Goal: Task Accomplishment & Management: Use online tool/utility

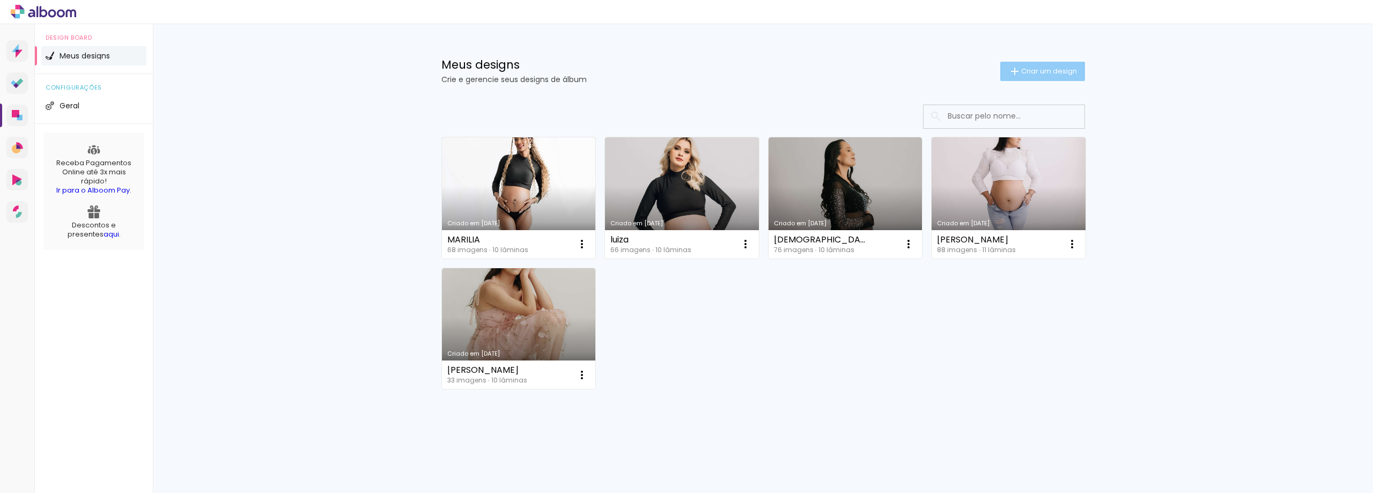
click at [1049, 68] on span "Criar um design" at bounding box center [1049, 71] width 56 height 7
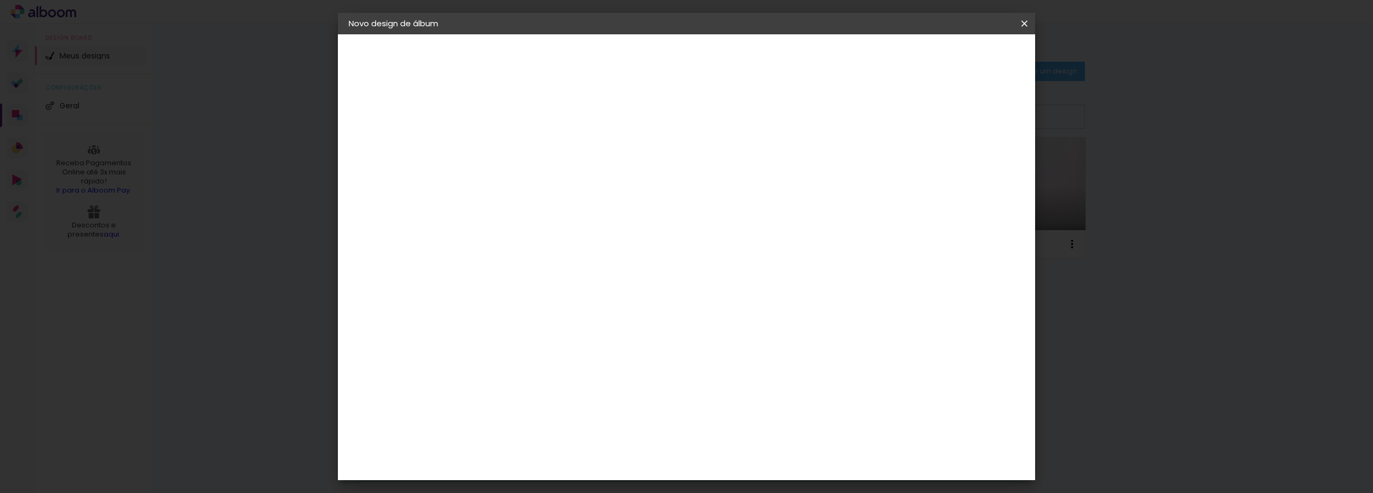
click at [524, 149] on input at bounding box center [524, 144] width 0 height 17
type input "[PERSON_NAME]"
type paper-input "[PERSON_NAME]"
click at [0, 0] on slot "Avançar" at bounding box center [0, 0] width 0 height 0
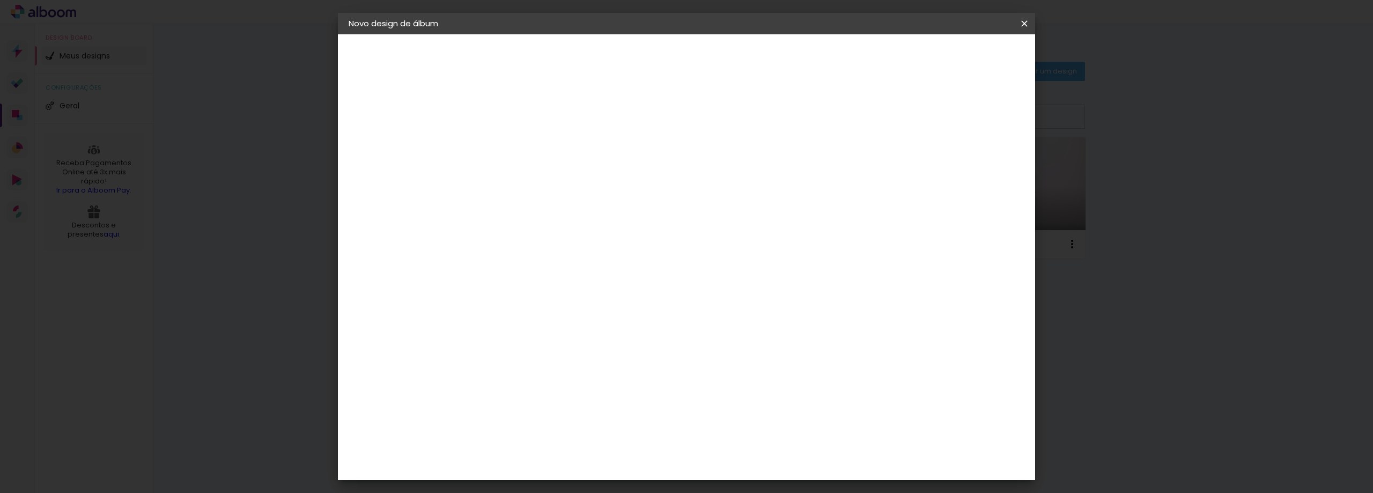
click at [0, 0] on slot "Avançar" at bounding box center [0, 0] width 0 height 0
click at [579, 180] on iron-icon at bounding box center [572, 186] width 13 height 13
click at [724, 197] on paper-item "Slim Book" at bounding box center [756, 199] width 215 height 21
type input "Slim Book"
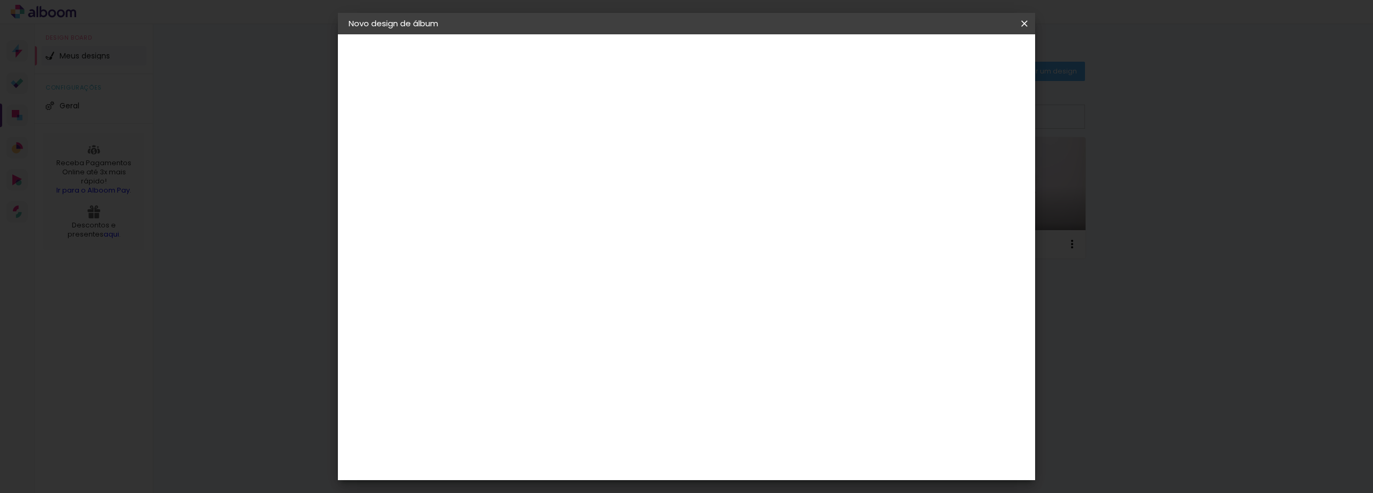
scroll to position [107, 0]
click at [636, 474] on span "25 × 25 cm" at bounding box center [616, 485] width 40 height 22
click at [0, 0] on slot "Avançar" at bounding box center [0, 0] width 0 height 0
click at [957, 54] on span "Iniciar design" at bounding box center [932, 57] width 49 height 8
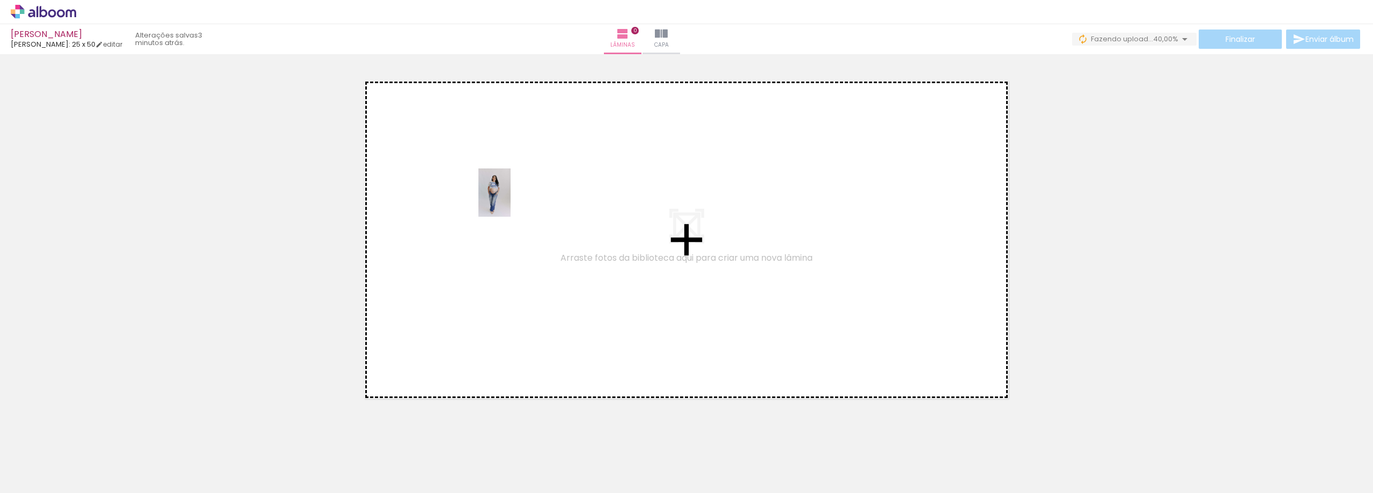
drag, startPoint x: 109, startPoint y: 452, endPoint x: 511, endPoint y: 201, distance: 473.2
click at [511, 201] on quentale-workspace at bounding box center [686, 246] width 1373 height 493
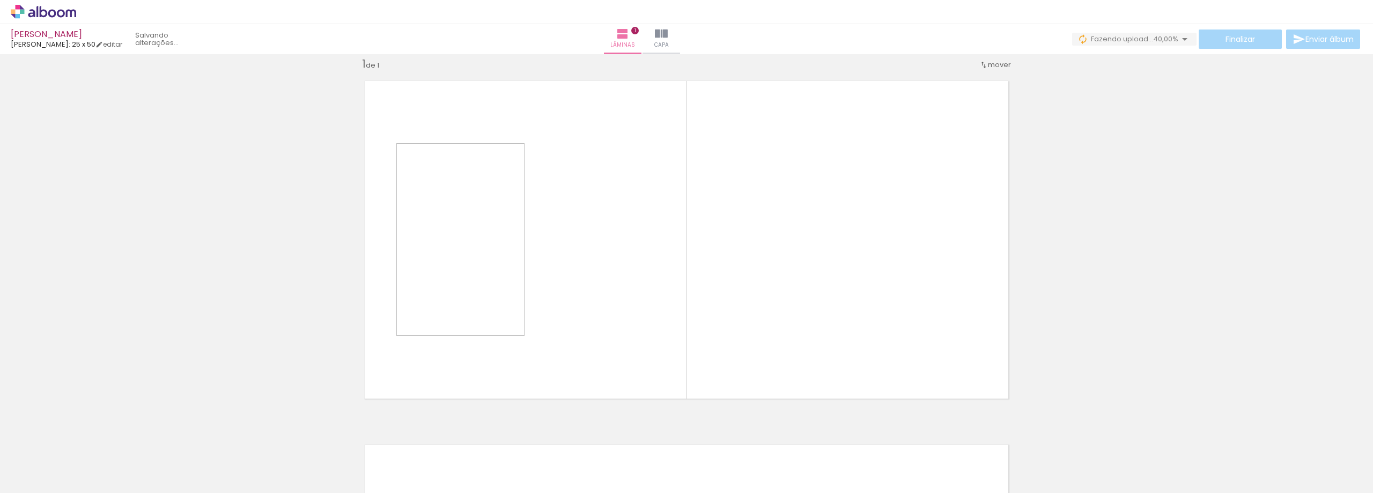
scroll to position [14, 0]
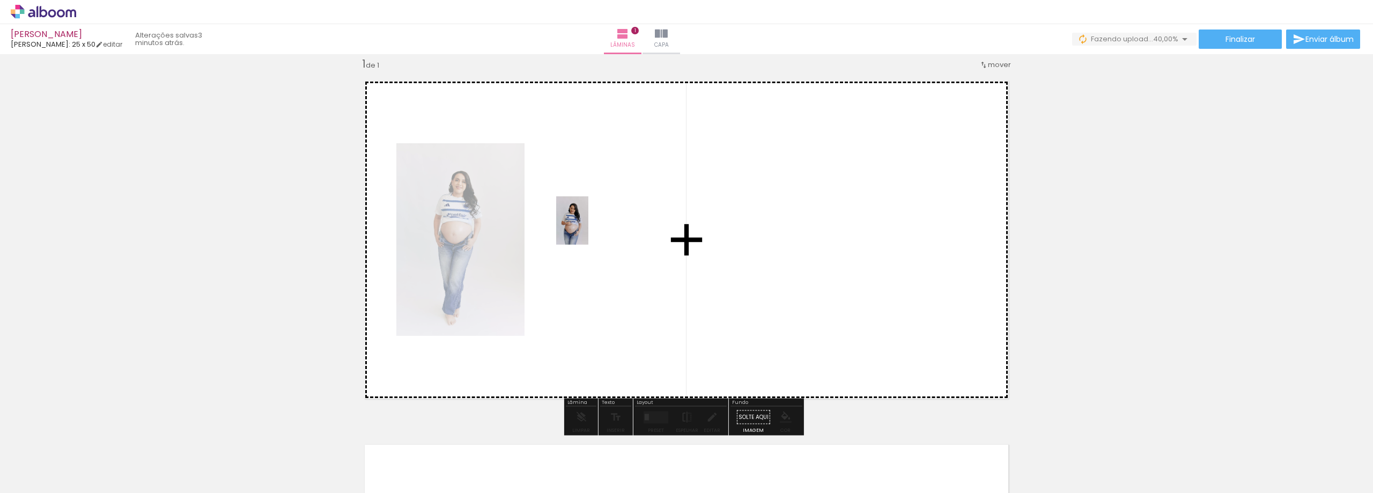
drag, startPoint x: 176, startPoint y: 463, endPoint x: 593, endPoint y: 223, distance: 481.5
click at [593, 223] on quentale-workspace at bounding box center [686, 246] width 1373 height 493
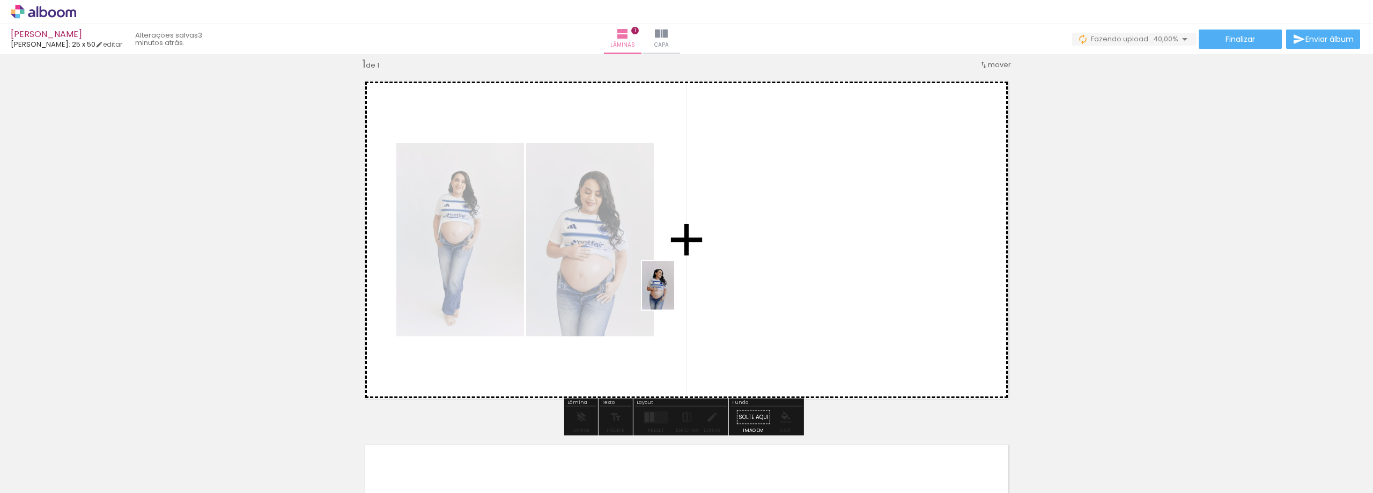
drag, startPoint x: 230, startPoint y: 463, endPoint x: 674, endPoint y: 293, distance: 475.8
click at [674, 293] on quentale-workspace at bounding box center [686, 246] width 1373 height 493
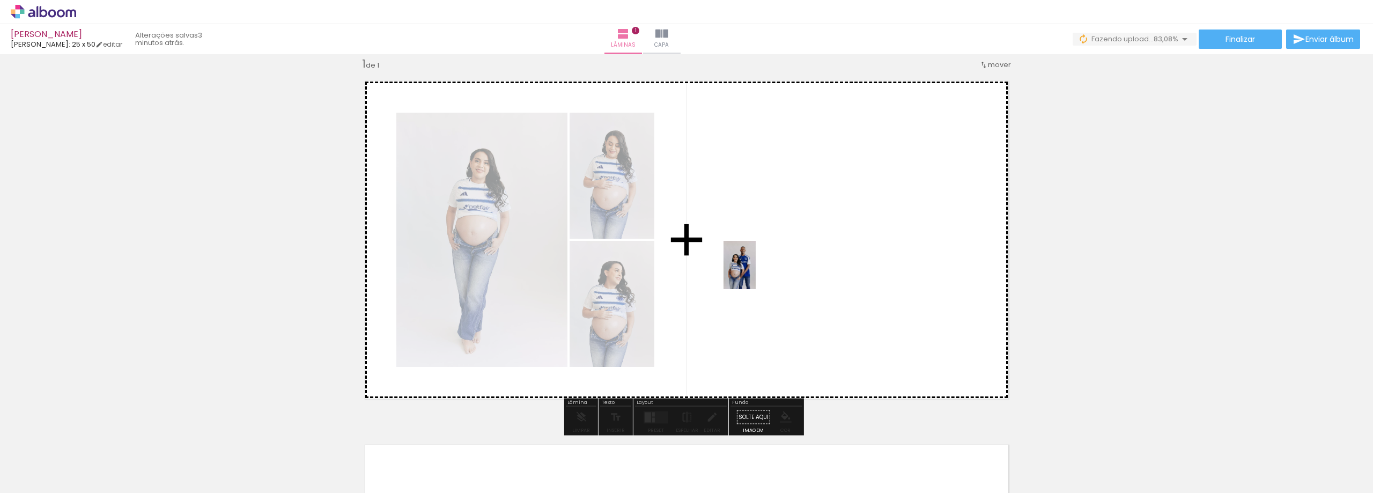
drag, startPoint x: 286, startPoint y: 455, endPoint x: 756, endPoint y: 273, distance: 503.7
click at [756, 273] on quentale-workspace at bounding box center [686, 246] width 1373 height 493
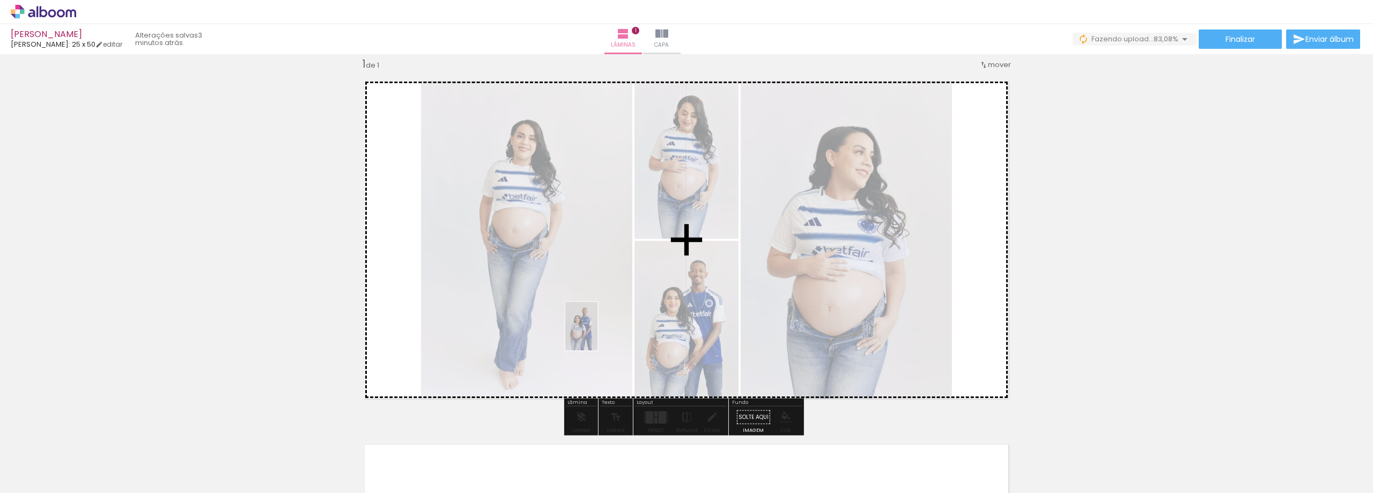
drag, startPoint x: 288, startPoint y: 460, endPoint x: 597, endPoint y: 334, distance: 333.9
click at [597, 334] on quentale-workspace at bounding box center [686, 246] width 1373 height 493
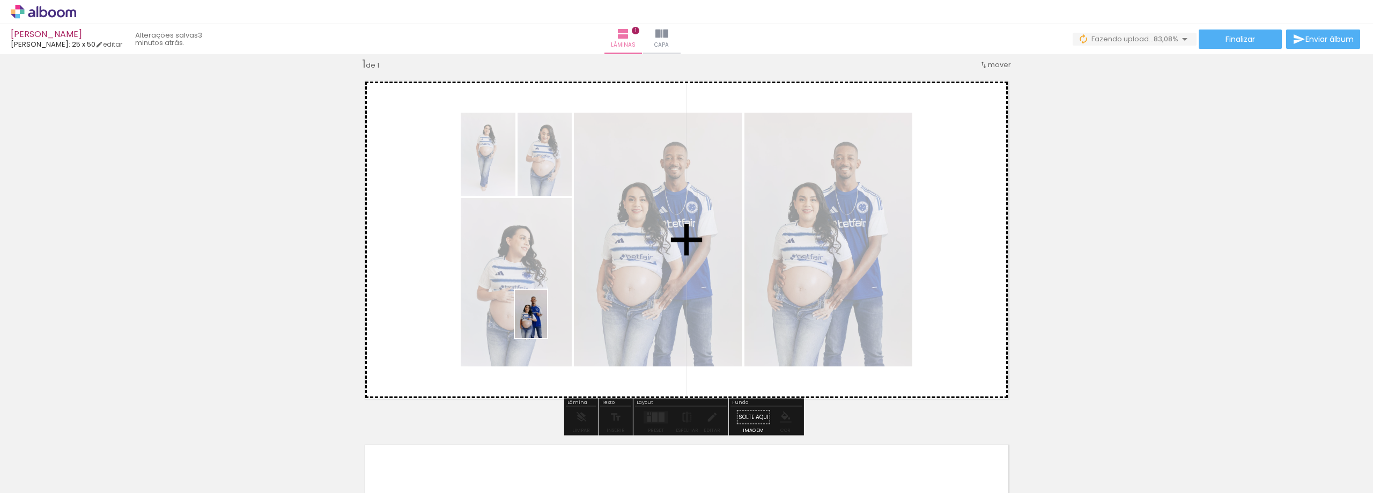
drag, startPoint x: 350, startPoint y: 472, endPoint x: 547, endPoint y: 322, distance: 247.6
click at [547, 322] on quentale-workspace at bounding box center [686, 246] width 1373 height 493
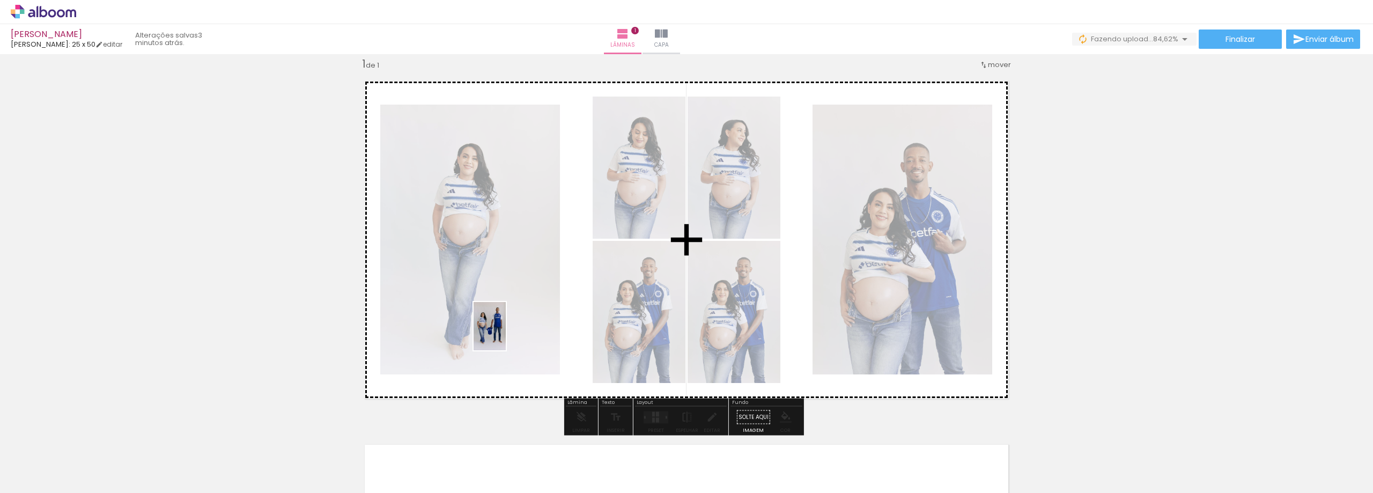
drag, startPoint x: 419, startPoint y: 457, endPoint x: 510, endPoint y: 327, distance: 158.7
click at [510, 327] on quentale-workspace at bounding box center [686, 246] width 1373 height 493
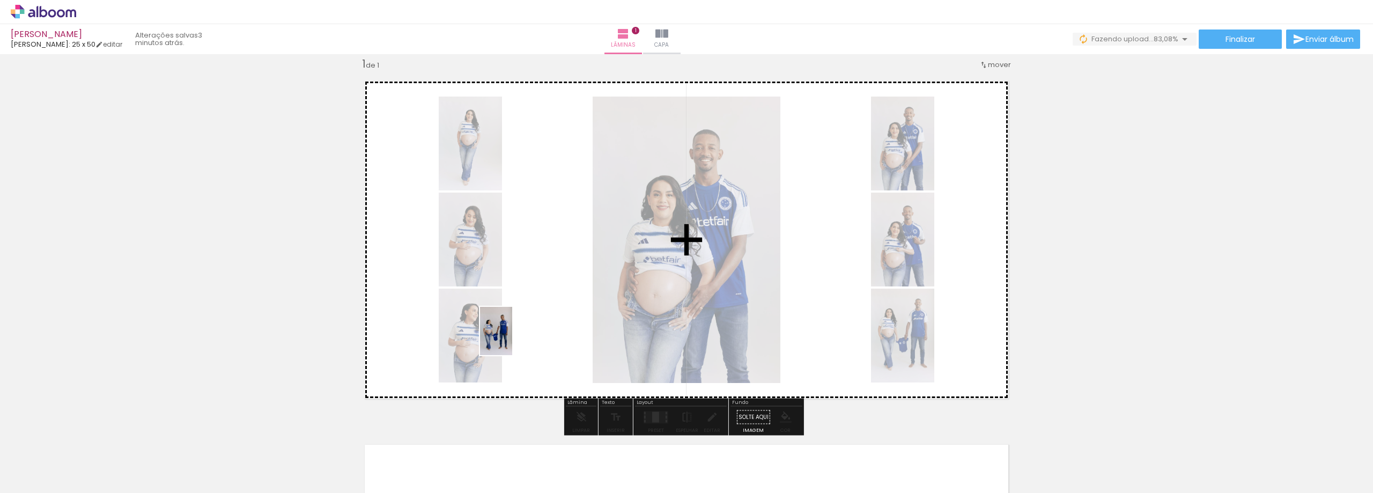
drag, startPoint x: 479, startPoint y: 463, endPoint x: 516, endPoint y: 333, distance: 134.8
click at [516, 333] on quentale-workspace at bounding box center [686, 246] width 1373 height 493
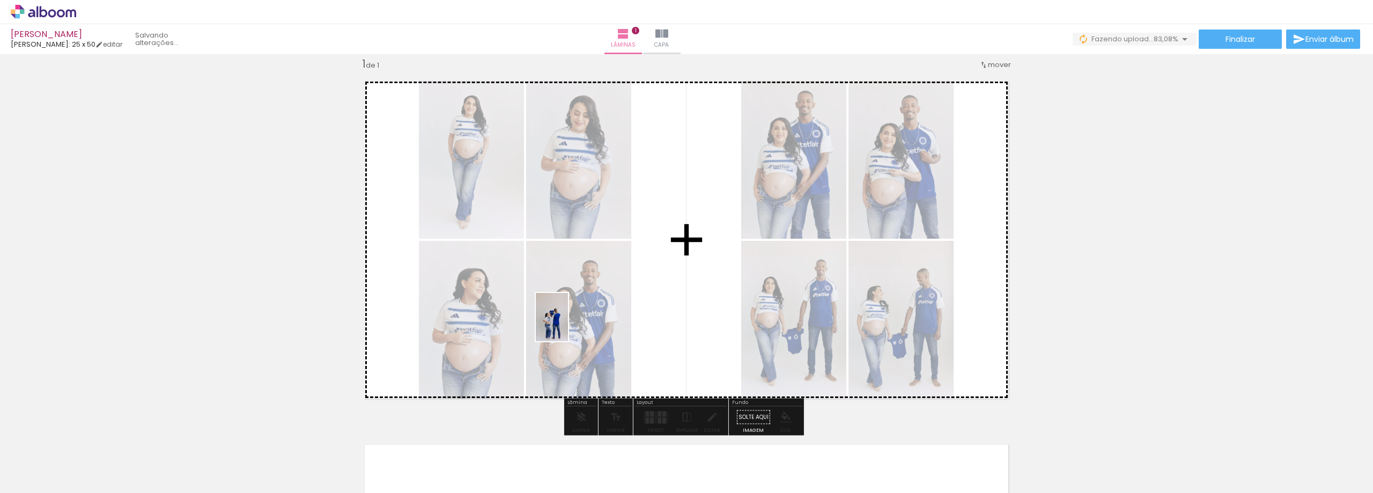
drag, startPoint x: 531, startPoint y: 462, endPoint x: 568, endPoint y: 325, distance: 141.5
click at [568, 325] on quentale-workspace at bounding box center [686, 246] width 1373 height 493
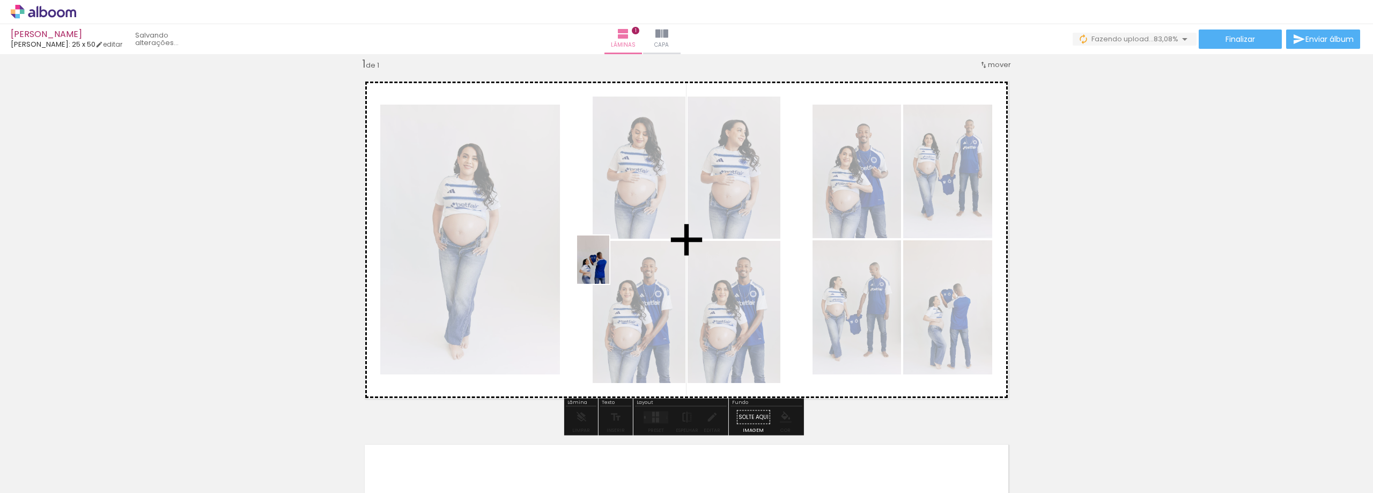
drag, startPoint x: 587, startPoint y: 461, endPoint x: 609, endPoint y: 268, distance: 194.4
click at [609, 268] on quentale-workspace at bounding box center [686, 246] width 1373 height 493
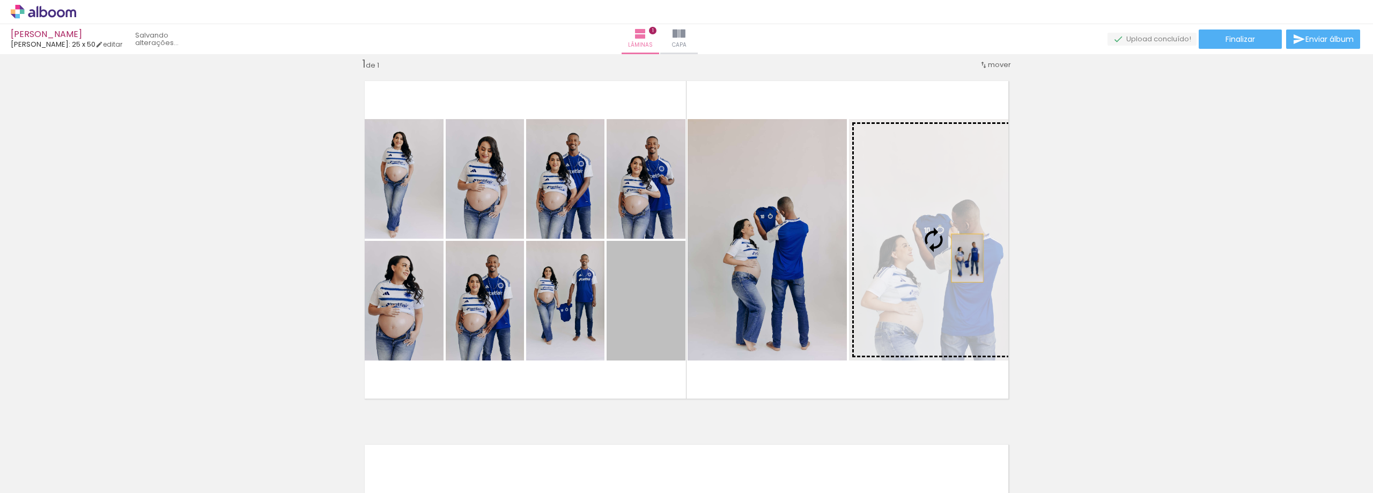
drag, startPoint x: 644, startPoint y: 296, endPoint x: 963, endPoint y: 258, distance: 321.9
click at [0, 0] on slot at bounding box center [0, 0] width 0 height 0
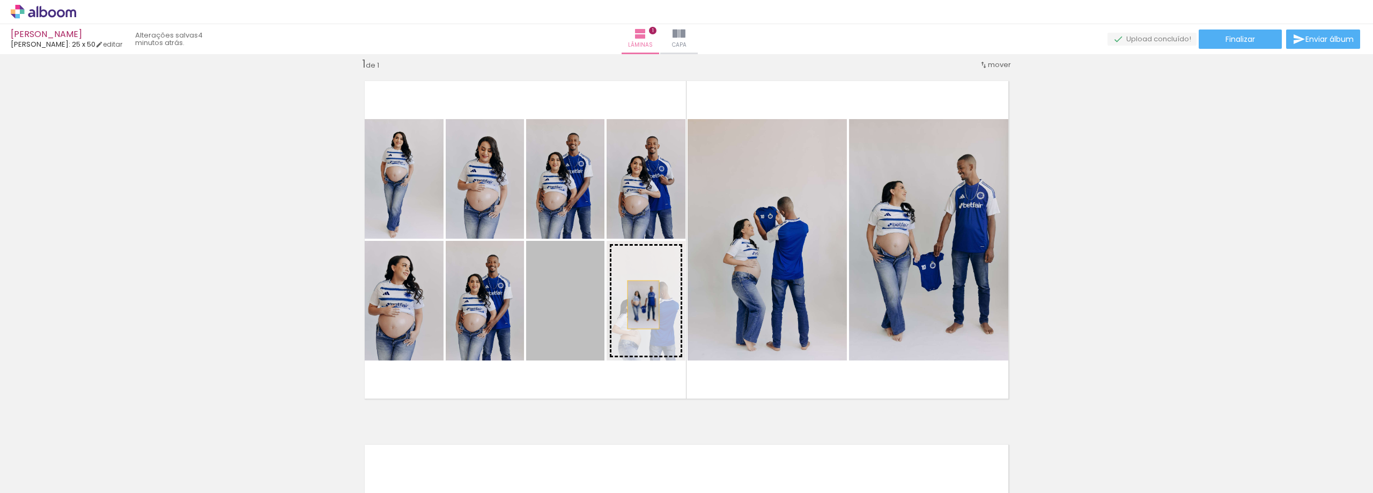
drag, startPoint x: 557, startPoint y: 304, endPoint x: 639, endPoint y: 305, distance: 82.6
click at [0, 0] on slot at bounding box center [0, 0] width 0 height 0
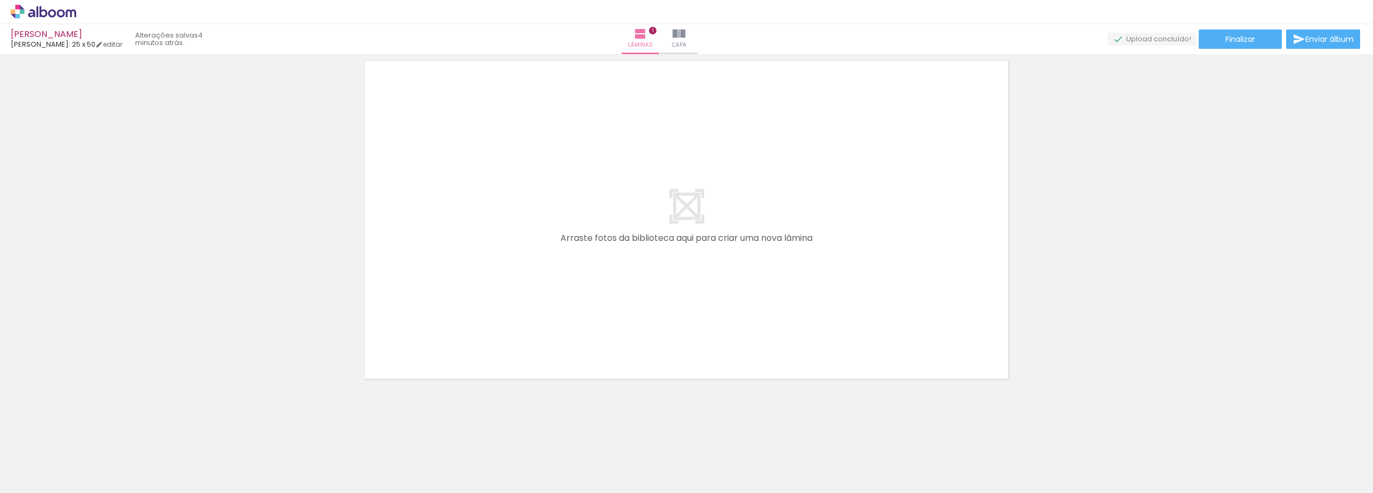
scroll to position [0, 403]
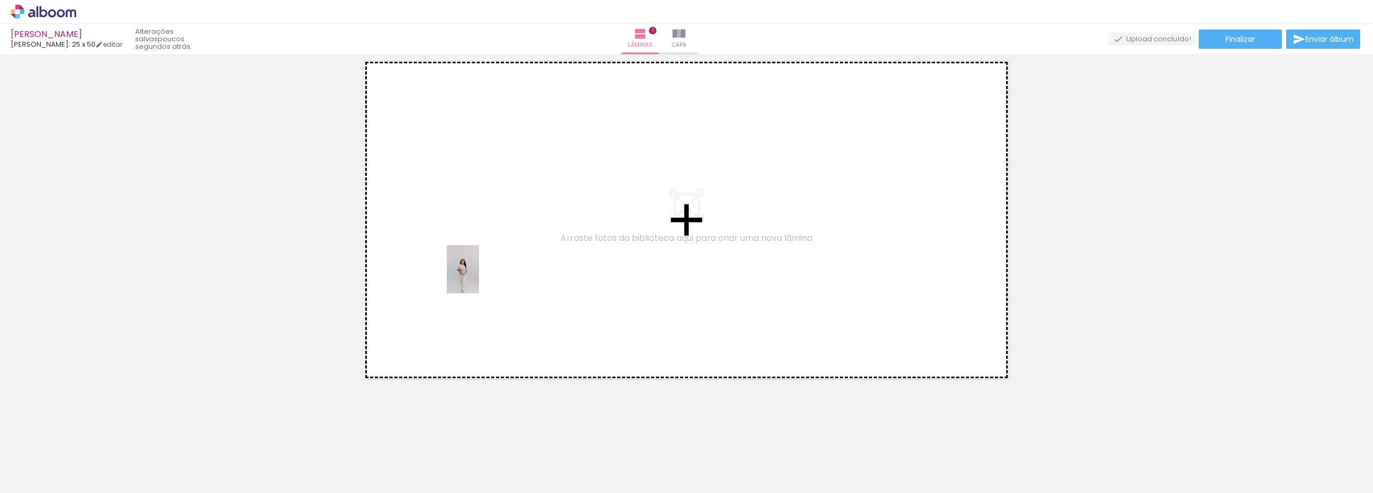
drag, startPoint x: 247, startPoint y: 469, endPoint x: 479, endPoint y: 277, distance: 300.5
click at [479, 277] on quentale-workspace at bounding box center [686, 246] width 1373 height 493
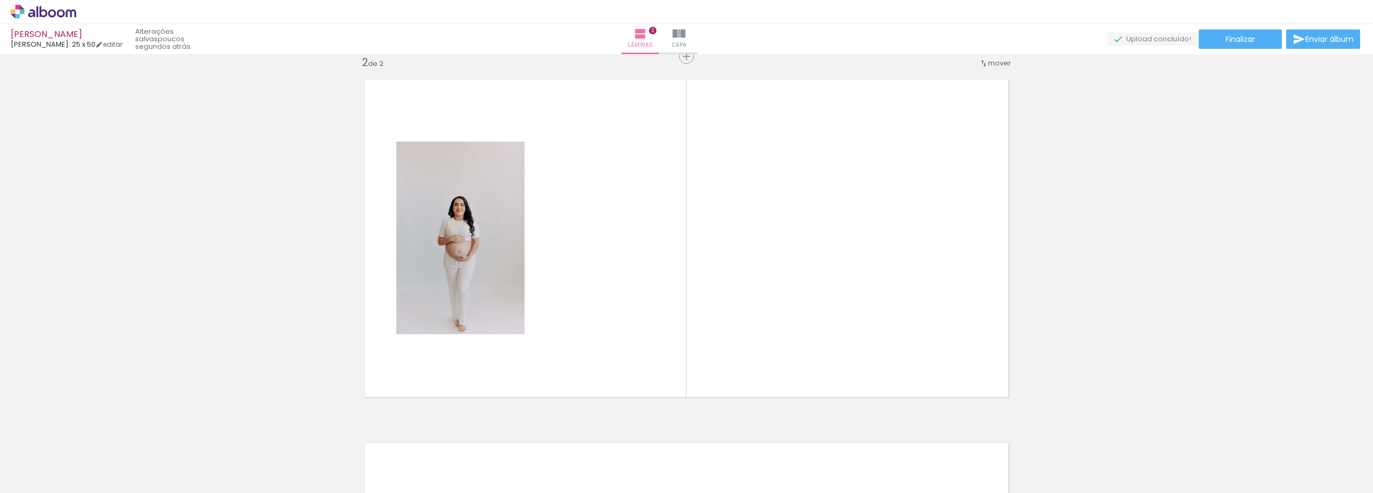
scroll to position [378, 0]
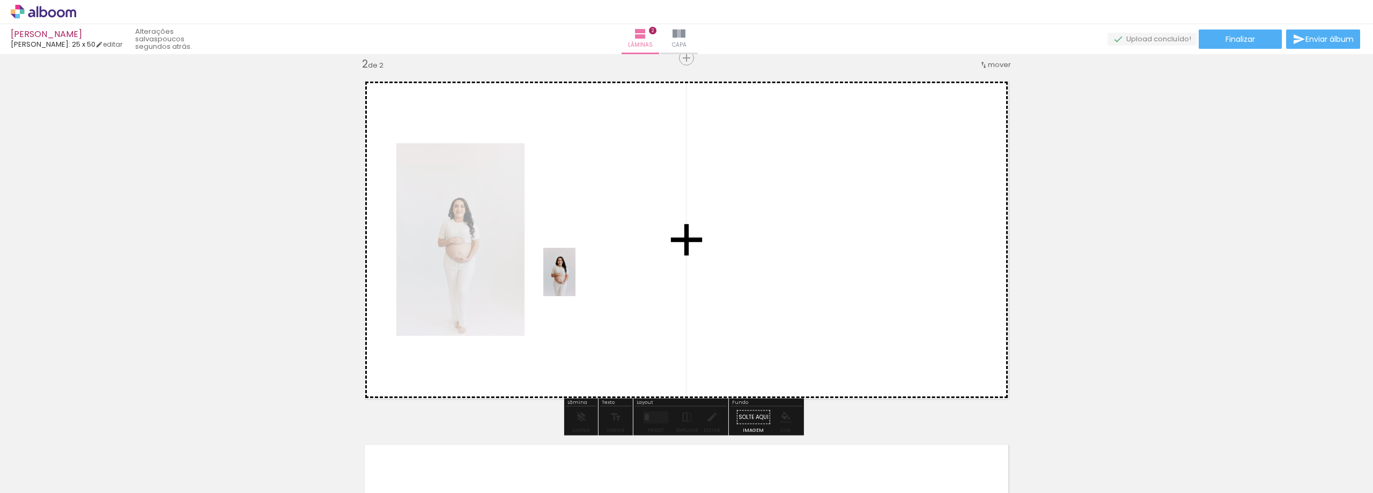
drag, startPoint x: 312, startPoint y: 460, endPoint x: 575, endPoint y: 280, distance: 318.8
click at [575, 280] on quentale-workspace at bounding box center [686, 246] width 1373 height 493
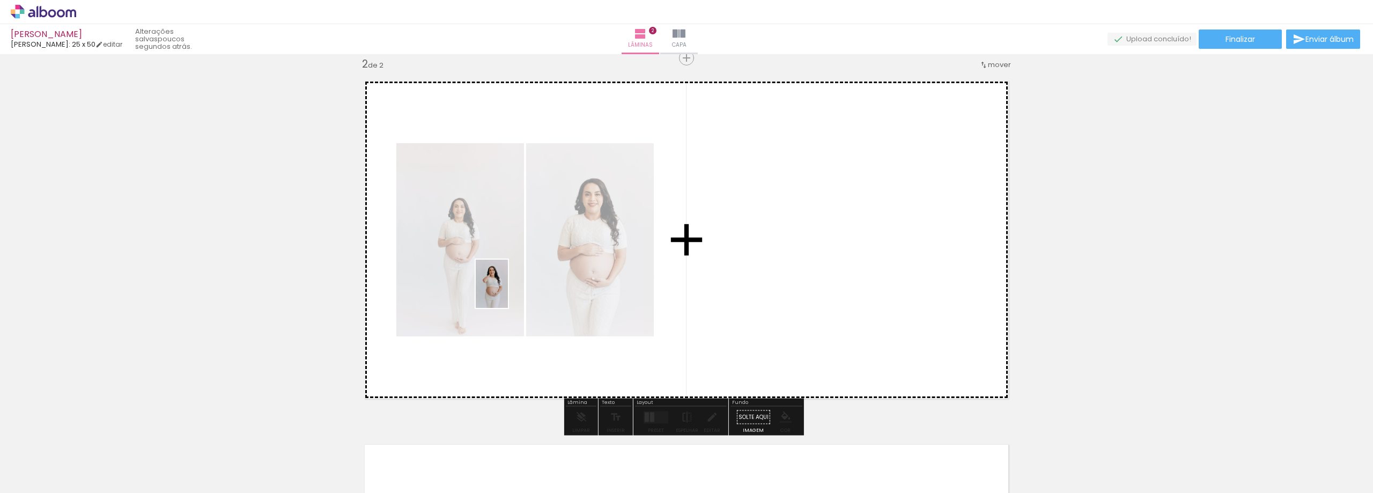
drag, startPoint x: 374, startPoint y: 474, endPoint x: 508, endPoint y: 292, distance: 225.9
click at [508, 292] on quentale-workspace at bounding box center [686, 246] width 1373 height 493
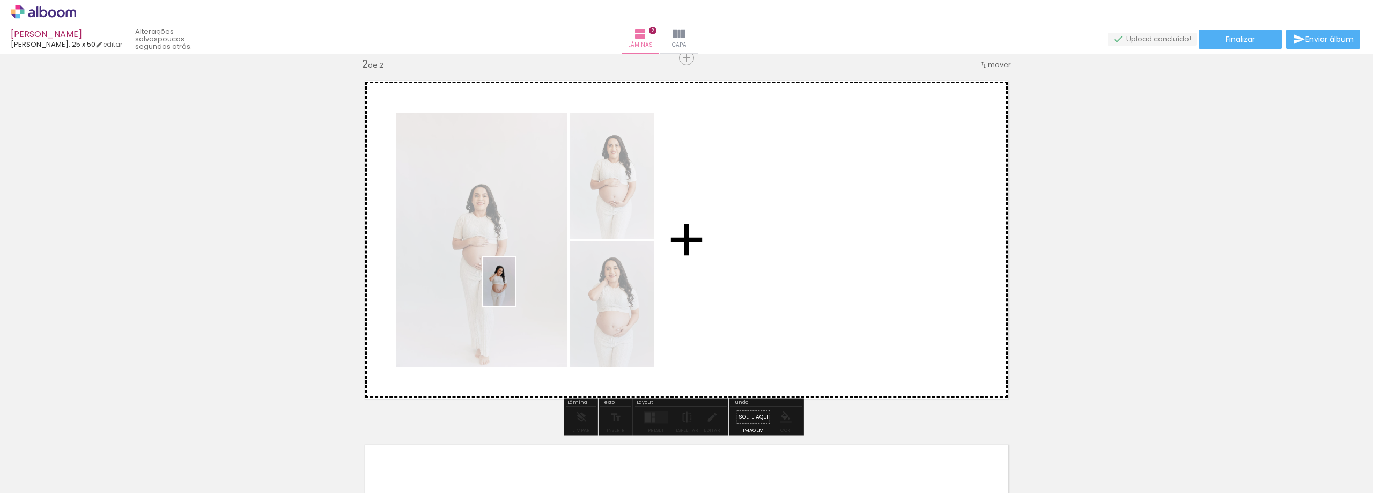
drag, startPoint x: 437, startPoint y: 469, endPoint x: 515, endPoint y: 290, distance: 195.8
click at [515, 290] on quentale-workspace at bounding box center [686, 246] width 1373 height 493
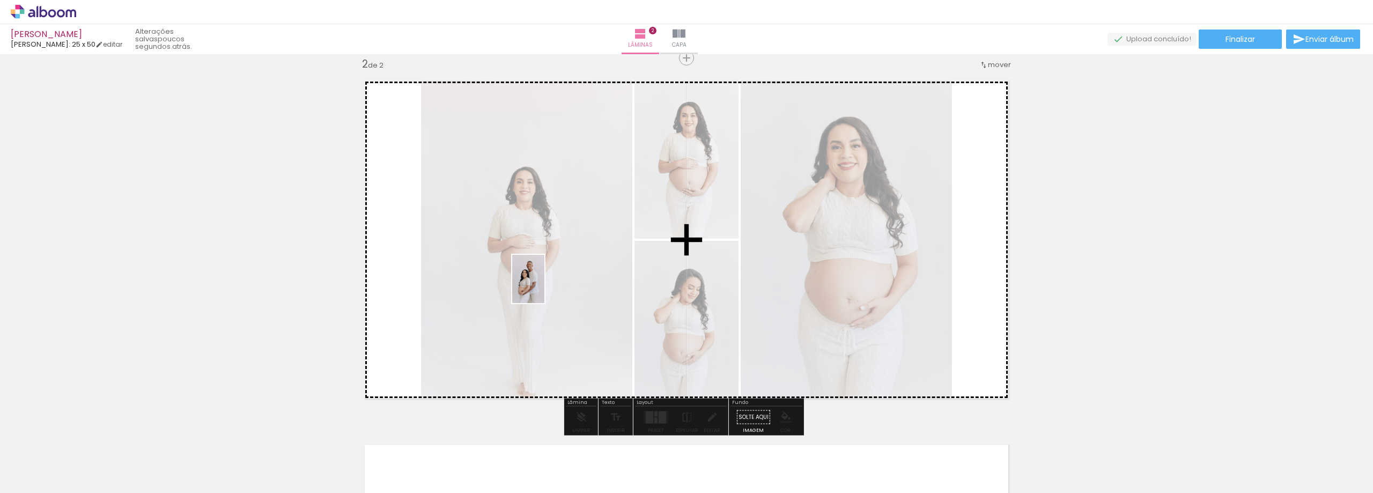
drag, startPoint x: 497, startPoint y: 445, endPoint x: 544, endPoint y: 287, distance: 164.7
click at [544, 287] on quentale-workspace at bounding box center [686, 246] width 1373 height 493
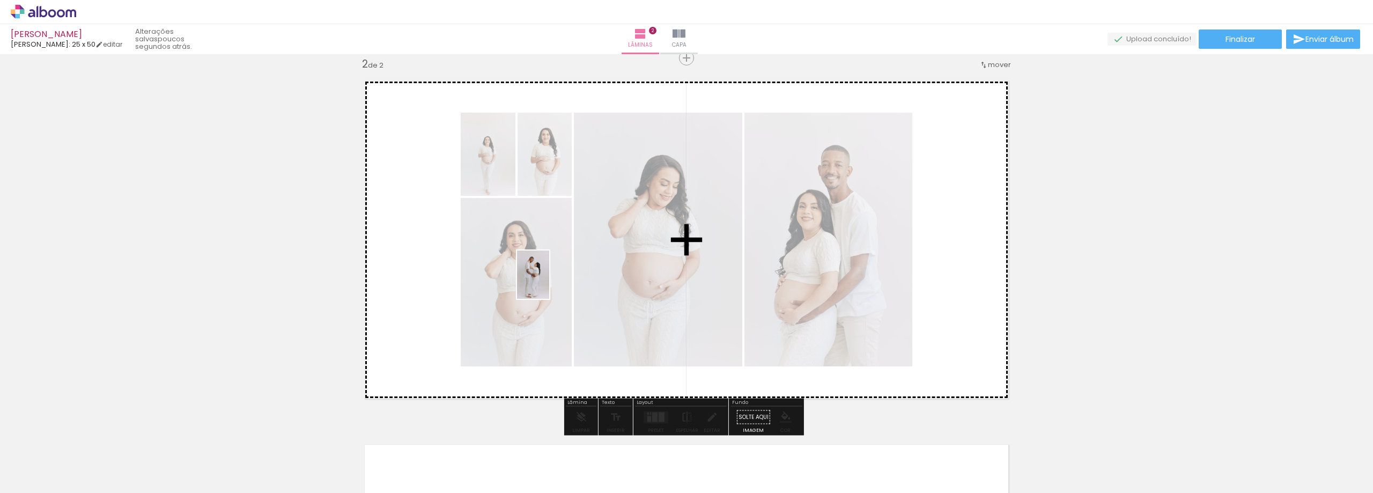
drag, startPoint x: 544, startPoint y: 462, endPoint x: 549, endPoint y: 279, distance: 182.4
click at [549, 279] on quentale-workspace at bounding box center [686, 246] width 1373 height 493
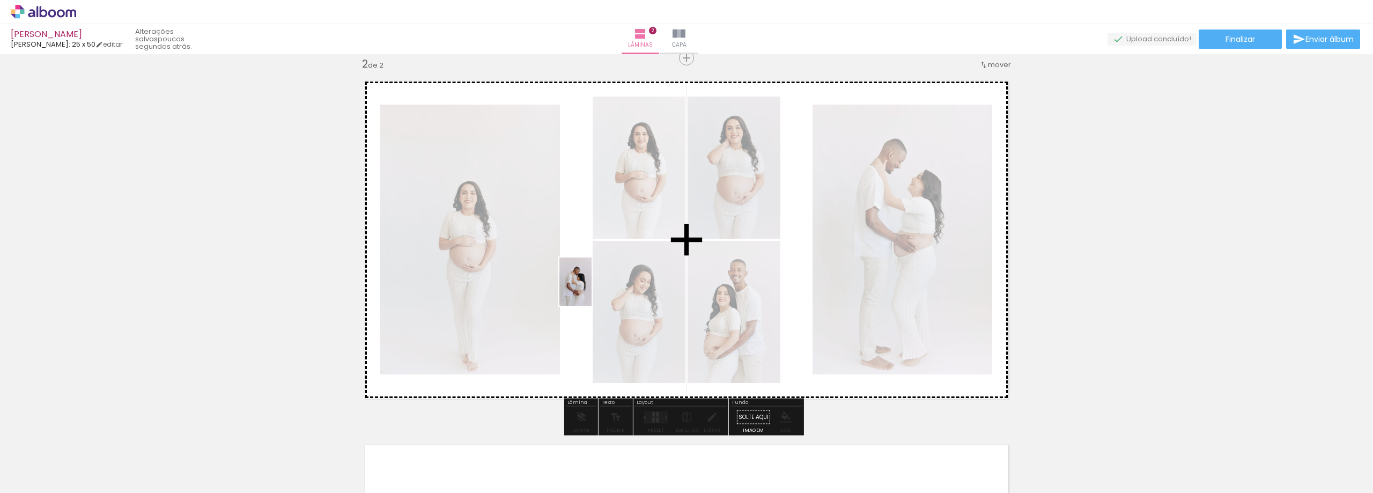
drag, startPoint x: 606, startPoint y: 461, endPoint x: 592, endPoint y: 290, distance: 171.7
click at [592, 290] on quentale-workspace at bounding box center [686, 246] width 1373 height 493
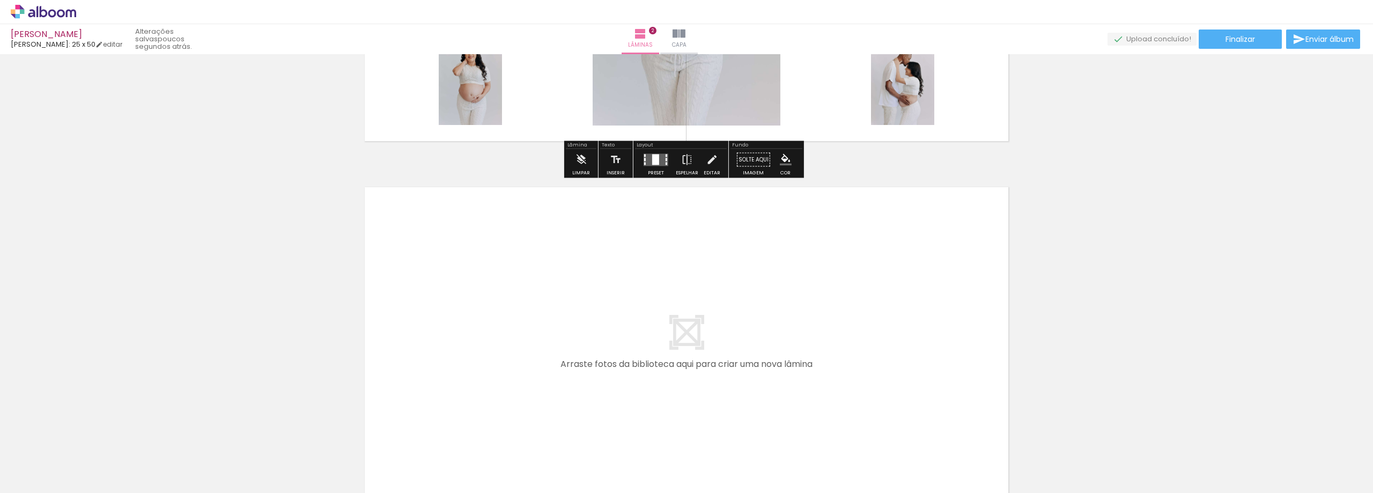
scroll to position [699, 0]
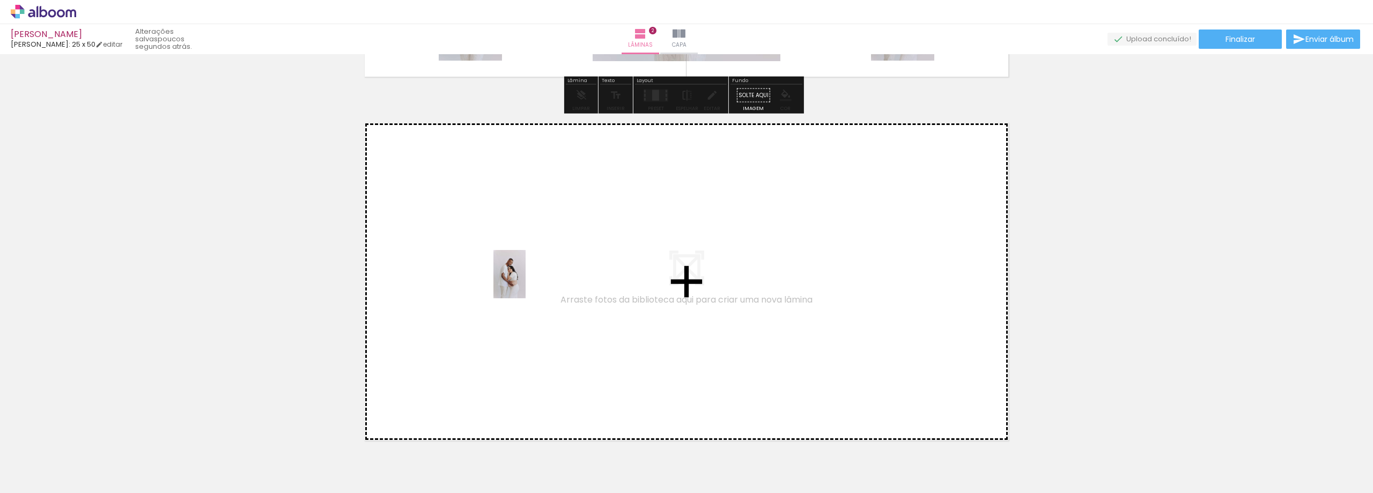
drag, startPoint x: 661, startPoint y: 469, endPoint x: 526, endPoint y: 282, distance: 230.7
click at [526, 282] on quentale-workspace at bounding box center [686, 246] width 1373 height 493
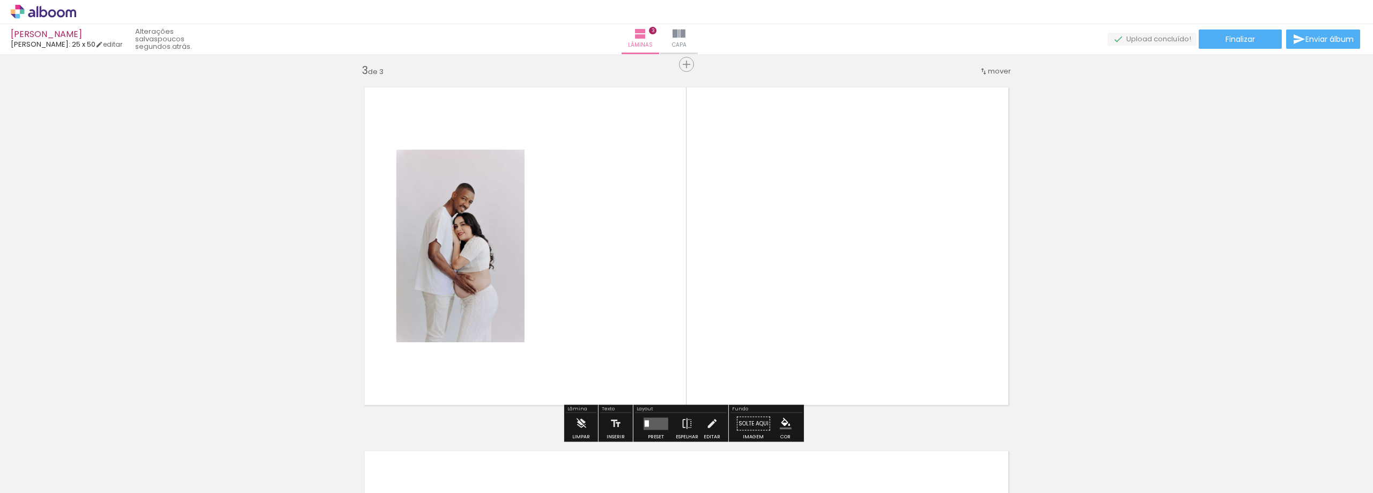
scroll to position [741, 0]
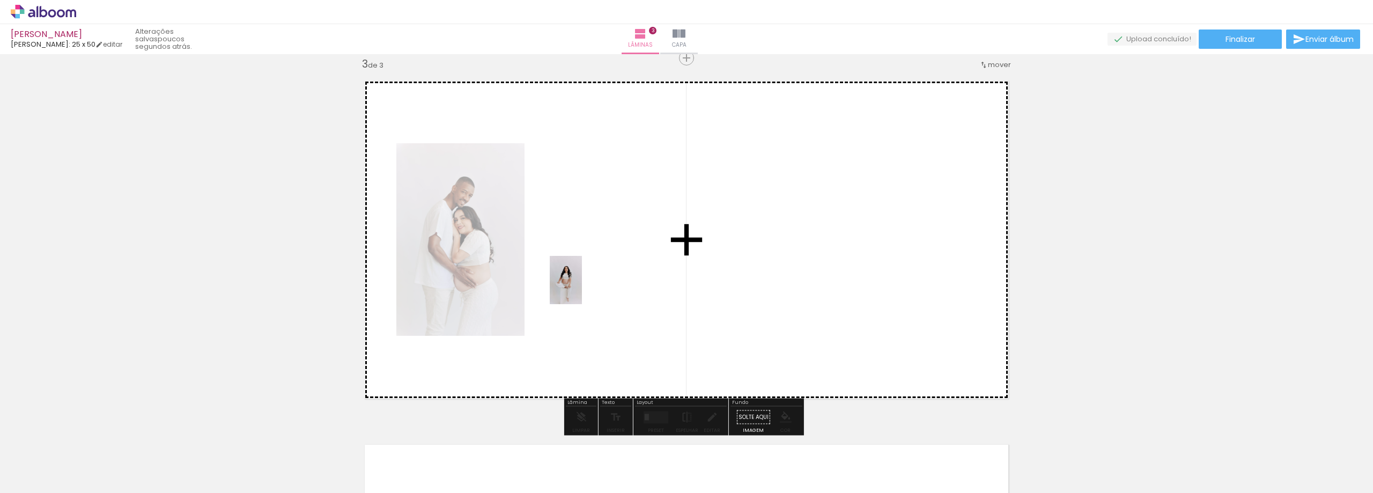
drag, startPoint x: 736, startPoint y: 461, endPoint x: 582, endPoint y: 287, distance: 232.5
click at [582, 287] on quentale-workspace at bounding box center [686, 246] width 1373 height 493
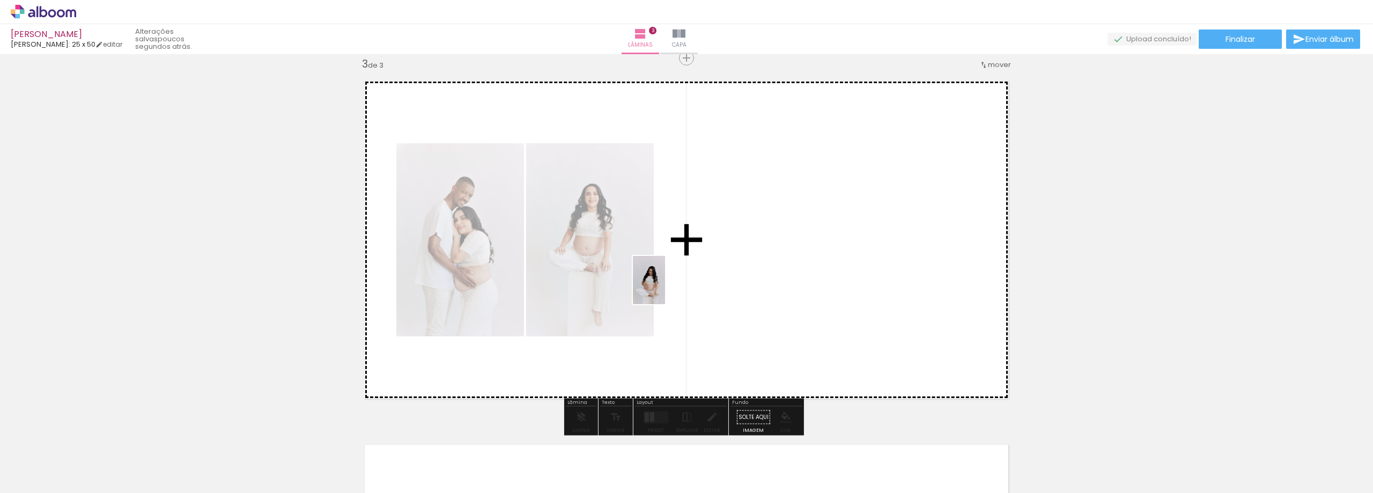
drag, startPoint x: 800, startPoint y: 460, endPoint x: 688, endPoint y: 288, distance: 205.0
click at [663, 284] on quentale-workspace at bounding box center [686, 246] width 1373 height 493
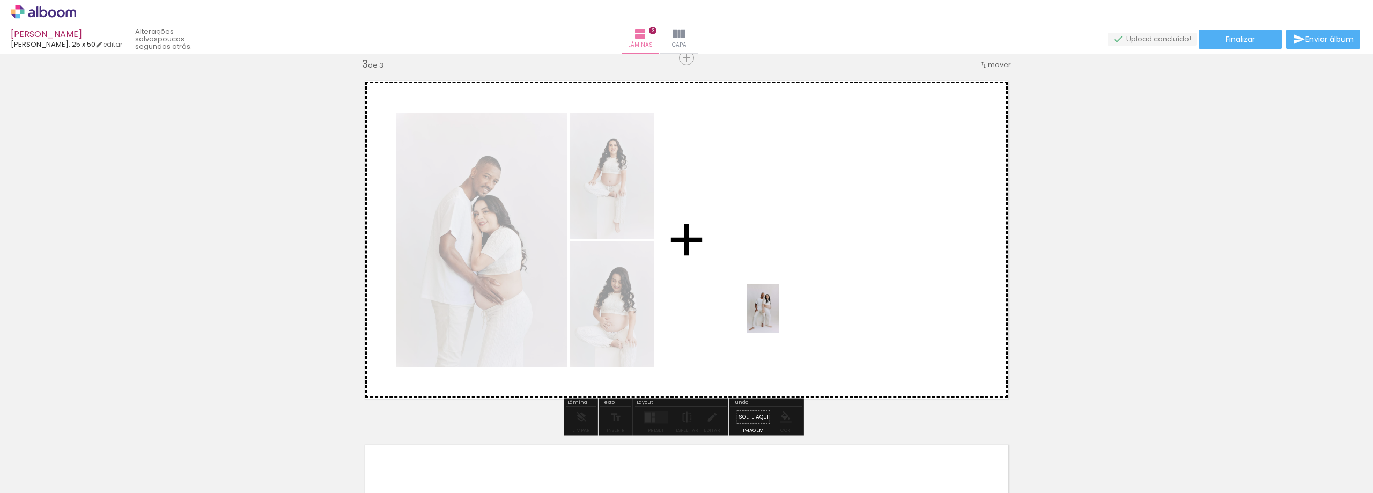
drag, startPoint x: 861, startPoint y: 450, endPoint x: 866, endPoint y: 374, distance: 76.3
click at [775, 309] on quentale-workspace at bounding box center [686, 246] width 1373 height 493
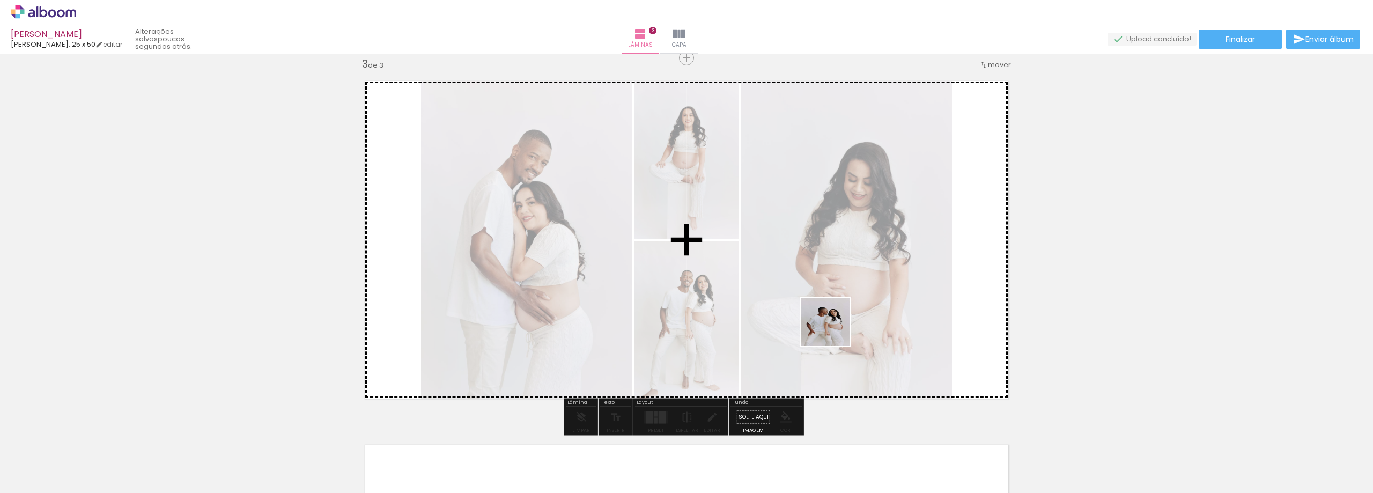
drag, startPoint x: 919, startPoint y: 458, endPoint x: 832, endPoint y: 328, distance: 156.5
click at [832, 328] on quentale-workspace at bounding box center [686, 246] width 1373 height 493
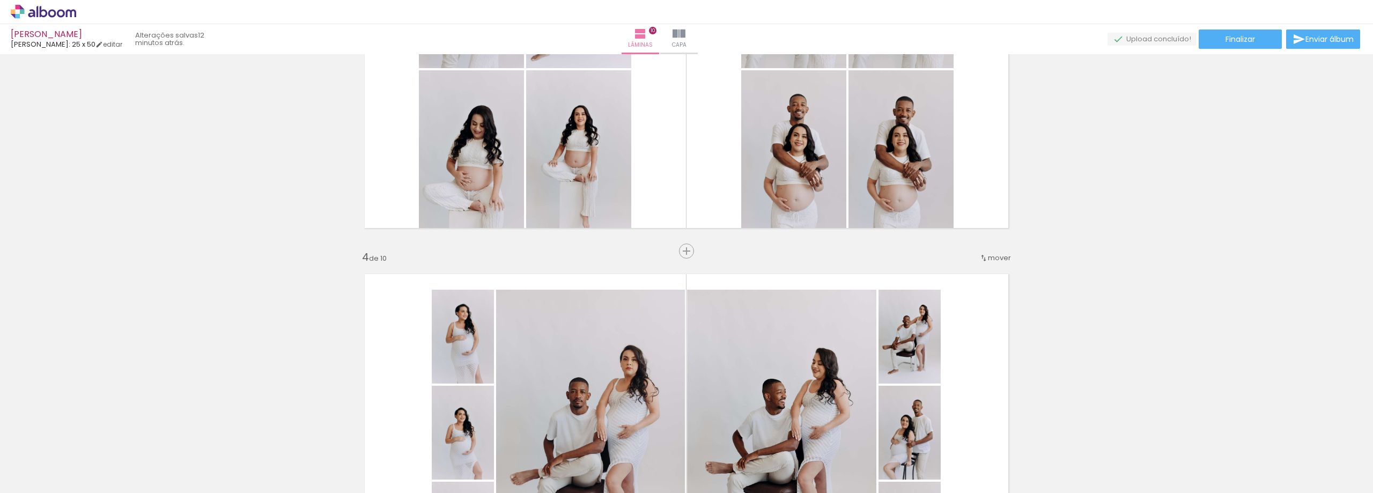
scroll to position [0, 2622]
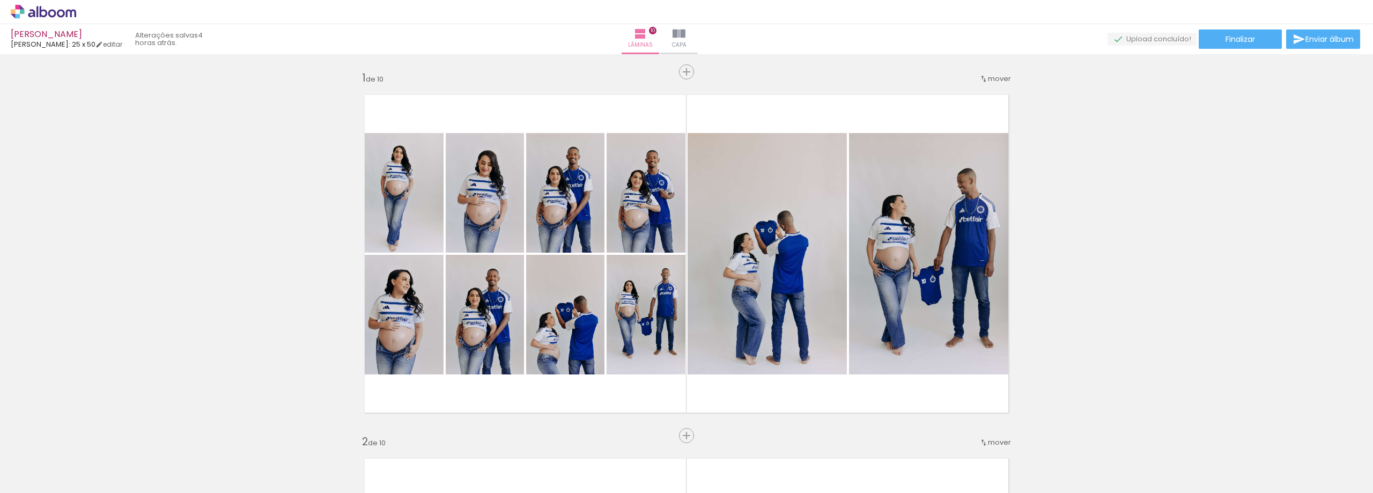
scroll to position [0, 2622]
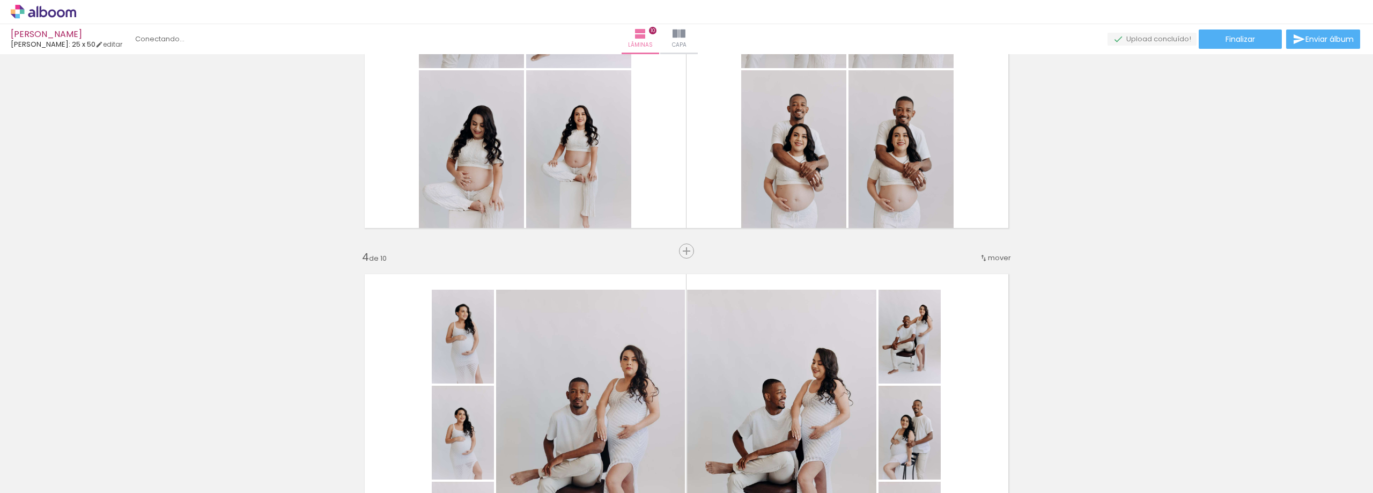
scroll to position [0, 2622]
